Goal: Information Seeking & Learning: Check status

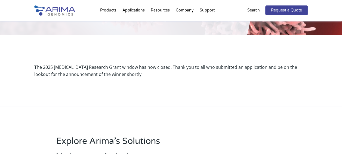
scroll to position [116, 0]
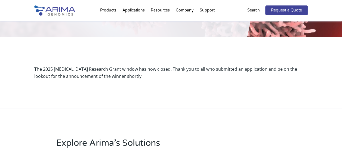
click at [120, 71] on div "The 2025 [MEDICAL_DATA] Research Grant window has now closed. Thank you to all …" at bounding box center [171, 72] width 274 height 14
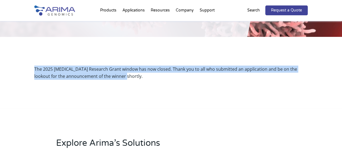
drag, startPoint x: 111, startPoint y: 77, endPoint x: 33, endPoint y: 69, distance: 78.5
click at [33, 69] on div "The 2025 [MEDICAL_DATA] Research Grant window has now closed. Thank you to all …" at bounding box center [171, 72] width 342 height 71
copy div "The 2025 [MEDICAL_DATA] Research Grant window has now closed. Thank you to all …"
click at [150, 81] on div "The 2025 [MEDICAL_DATA] Research Grant window has now closed. Thank you to all …" at bounding box center [171, 73] width 274 height 28
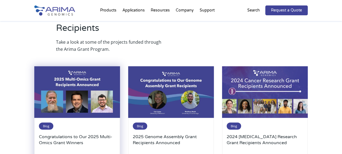
scroll to position [627, 0]
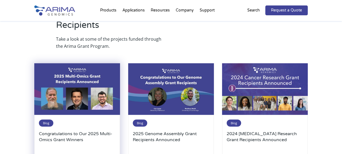
click at [91, 133] on h3 "Congratulations to Our 2025 Multi-Omics Grant Winners" at bounding box center [77, 139] width 77 height 18
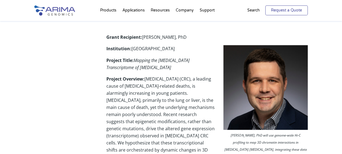
scroll to position [456, 0]
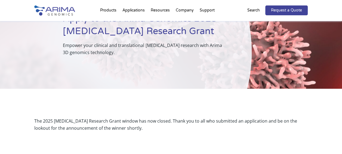
scroll to position [66, 0]
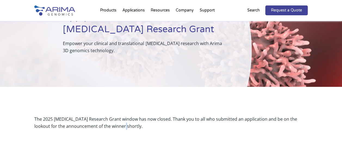
click at [108, 126] on div "The 2025 [MEDICAL_DATA] Research Grant window has now closed. Thank you to all …" at bounding box center [171, 122] width 274 height 14
drag, startPoint x: 108, startPoint y: 126, endPoint x: 112, endPoint y: 124, distance: 4.3
click at [112, 124] on div "The 2025 [MEDICAL_DATA] Research Grant window has now closed. Thank you to all …" at bounding box center [171, 122] width 274 height 14
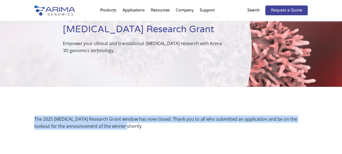
drag, startPoint x: 34, startPoint y: 117, endPoint x: 125, endPoint y: 132, distance: 92.1
click at [125, 132] on div "The 2025 [MEDICAL_DATA] Research Grant window has now closed. Thank you to all …" at bounding box center [171, 122] width 274 height 28
copy div "The 2025 [MEDICAL_DATA] Research Grant window has now closed. Thank you to all …"
click at [127, 131] on div "The 2025 [MEDICAL_DATA] Research Grant window has now closed. Thank you to all …" at bounding box center [171, 122] width 274 height 28
